Goal: Transaction & Acquisition: Subscribe to service/newsletter

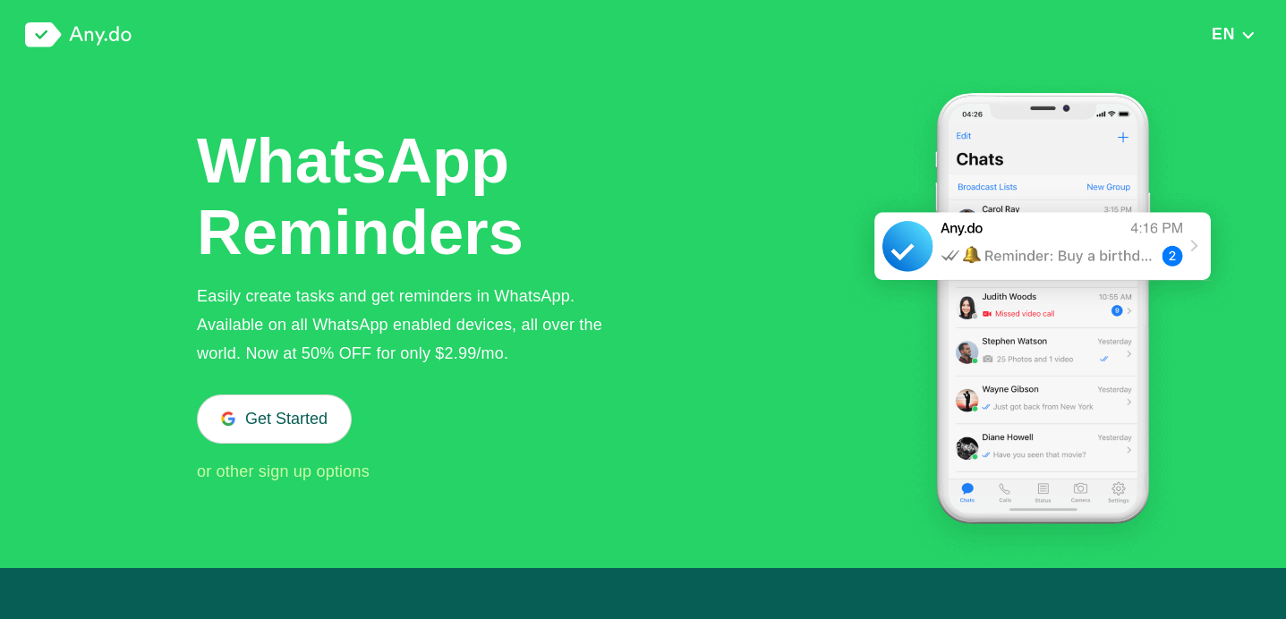
click at [262, 429] on button "Get Started" at bounding box center [274, 419] width 155 height 49
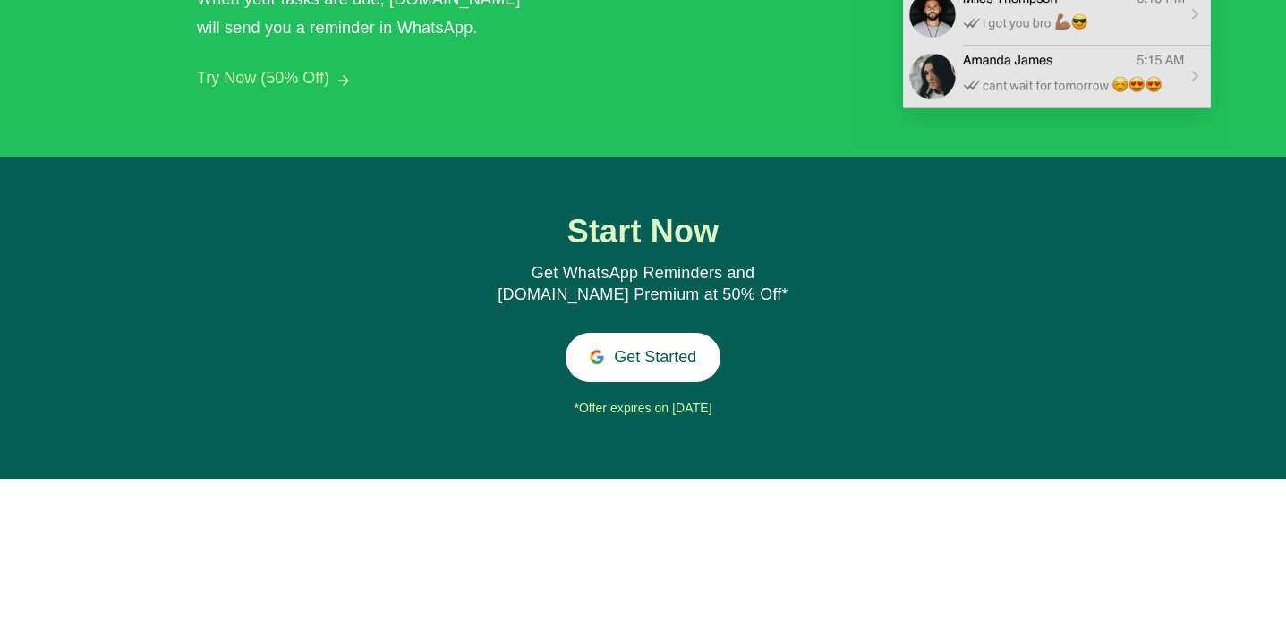
scroll to position [1872, 0]
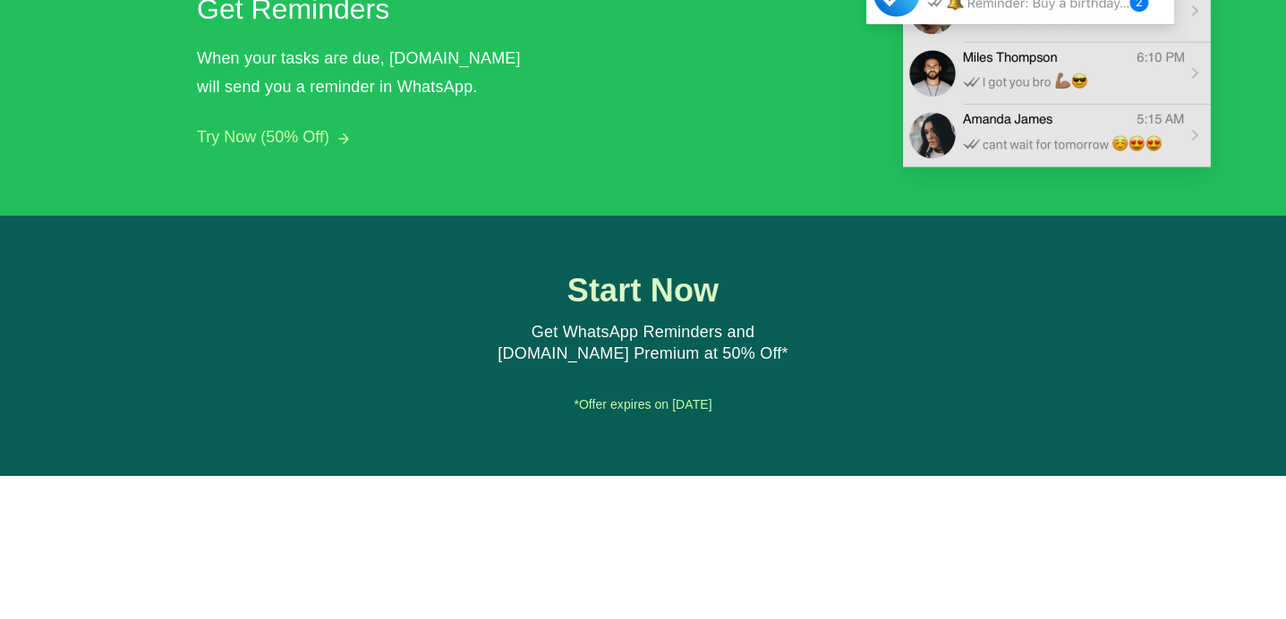
scroll to position [2196, 0]
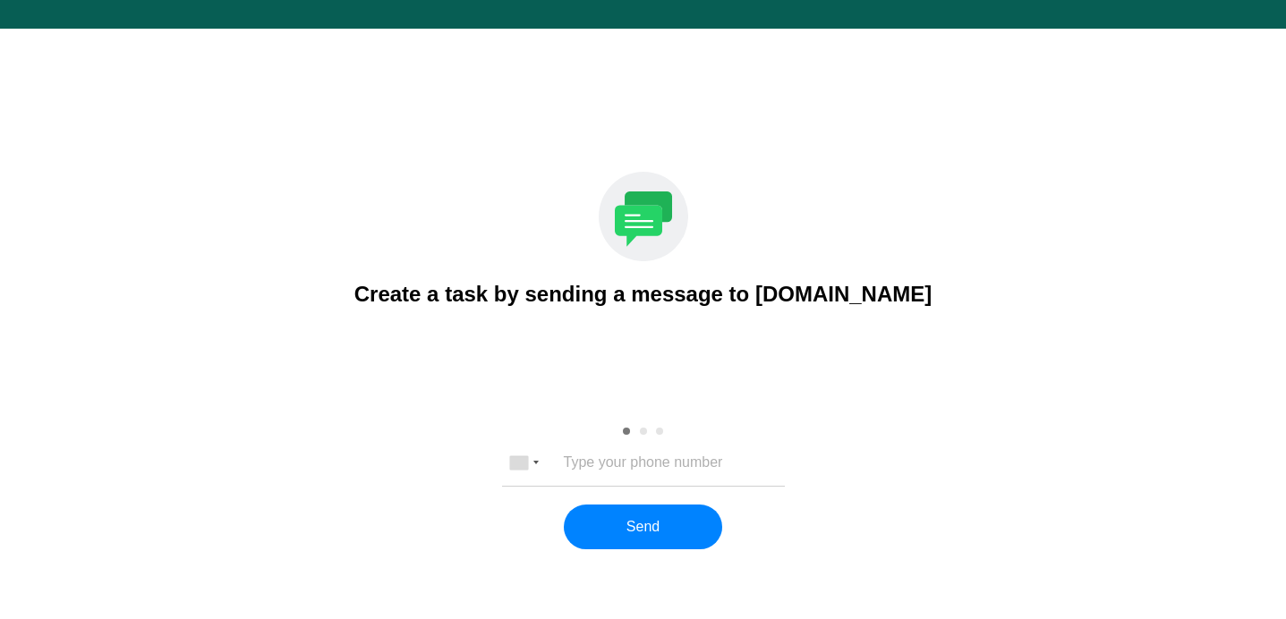
click at [617, 464] on input "tel" at bounding box center [643, 462] width 236 height 16
